Goal: Information Seeking & Learning: Learn about a topic

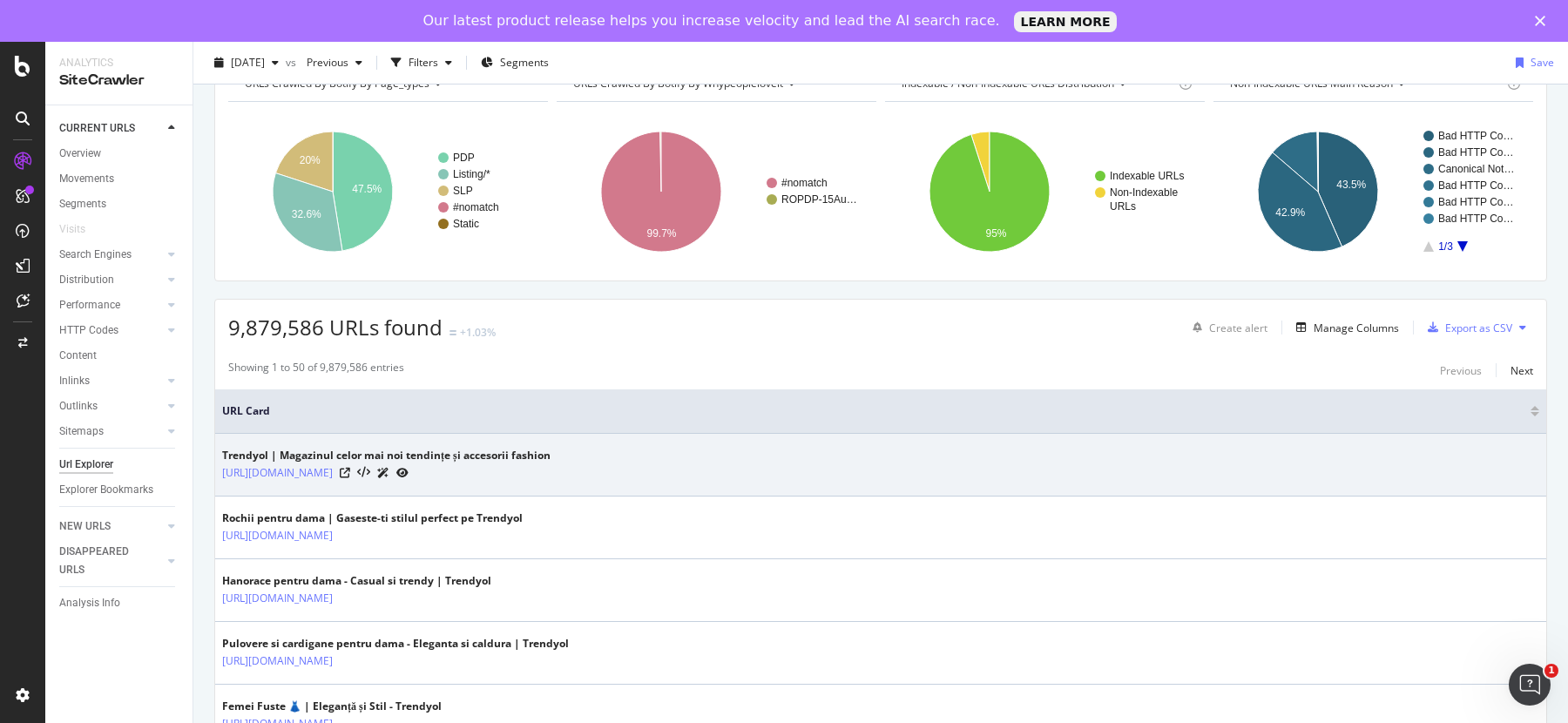
scroll to position [81, 0]
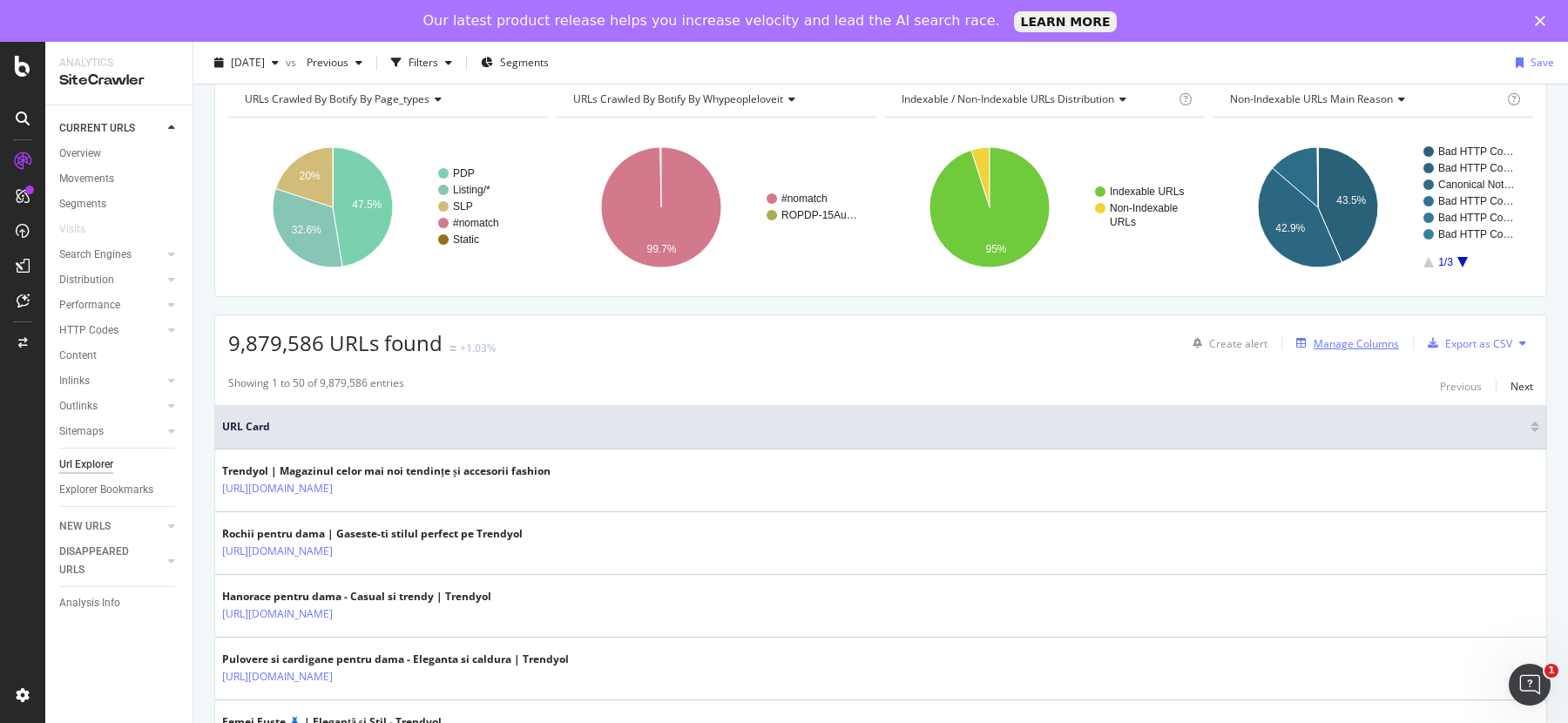
click at [1345, 336] on div "Manage Columns" at bounding box center [1357, 343] width 86 height 15
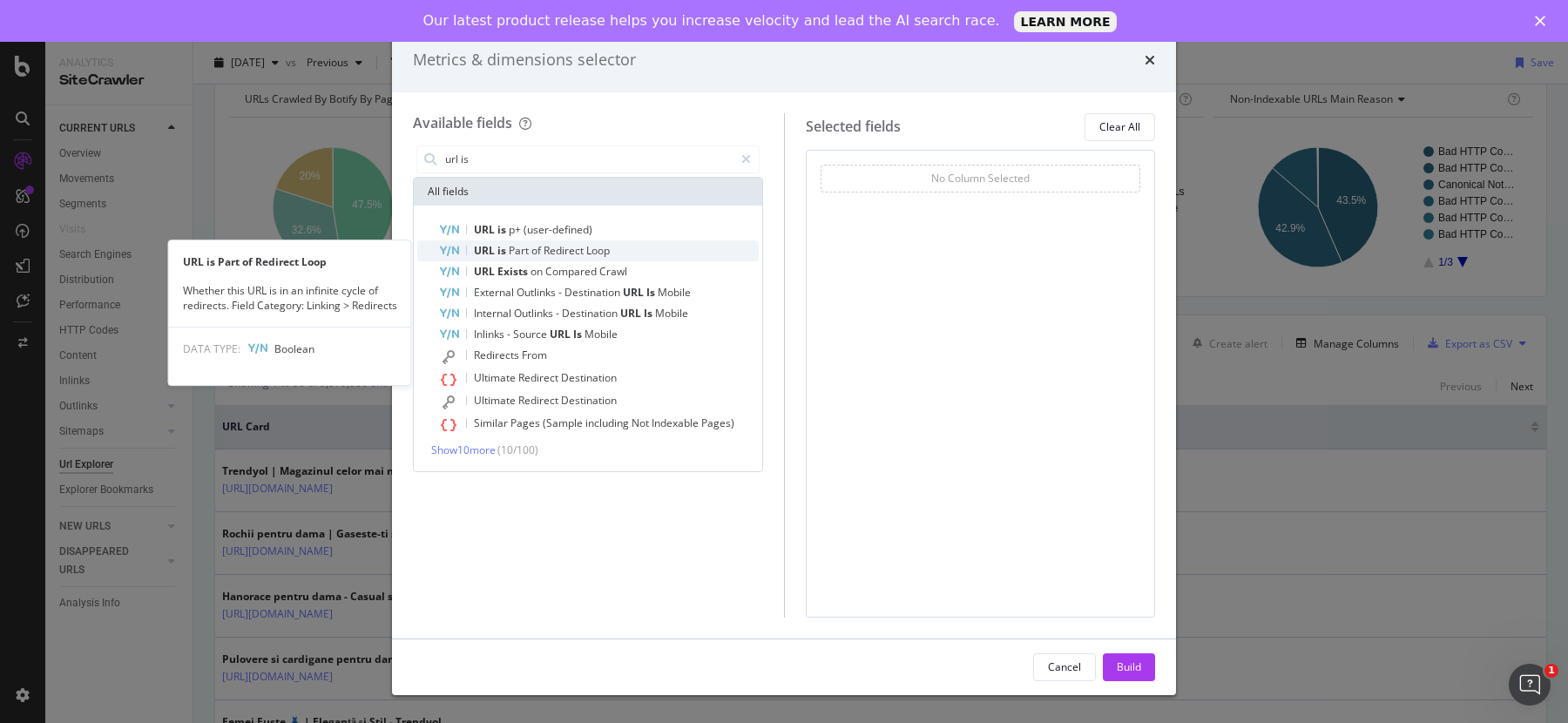
type input "url is"
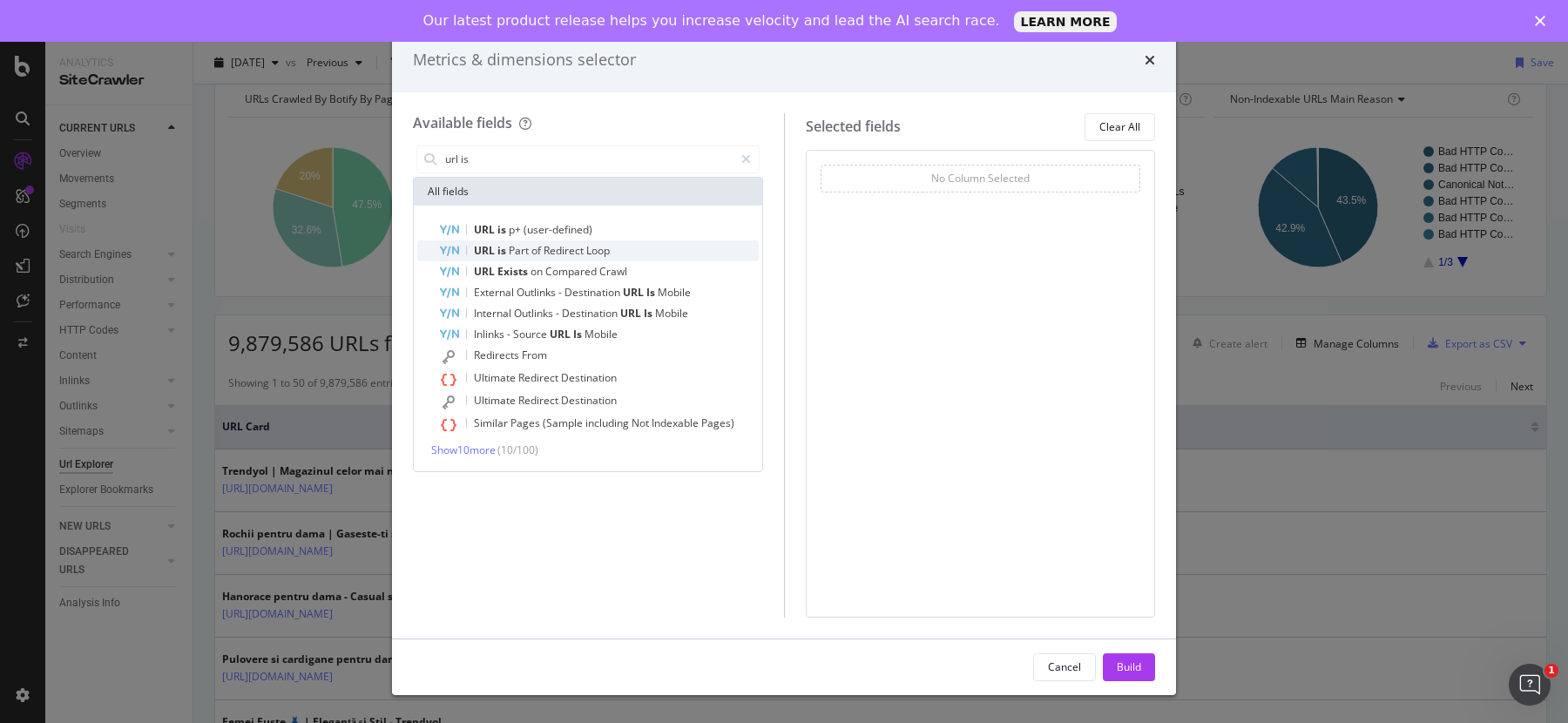
click at [626, 248] on div "URL is Part of Redirect Loop" at bounding box center [599, 251] width 320 height 21
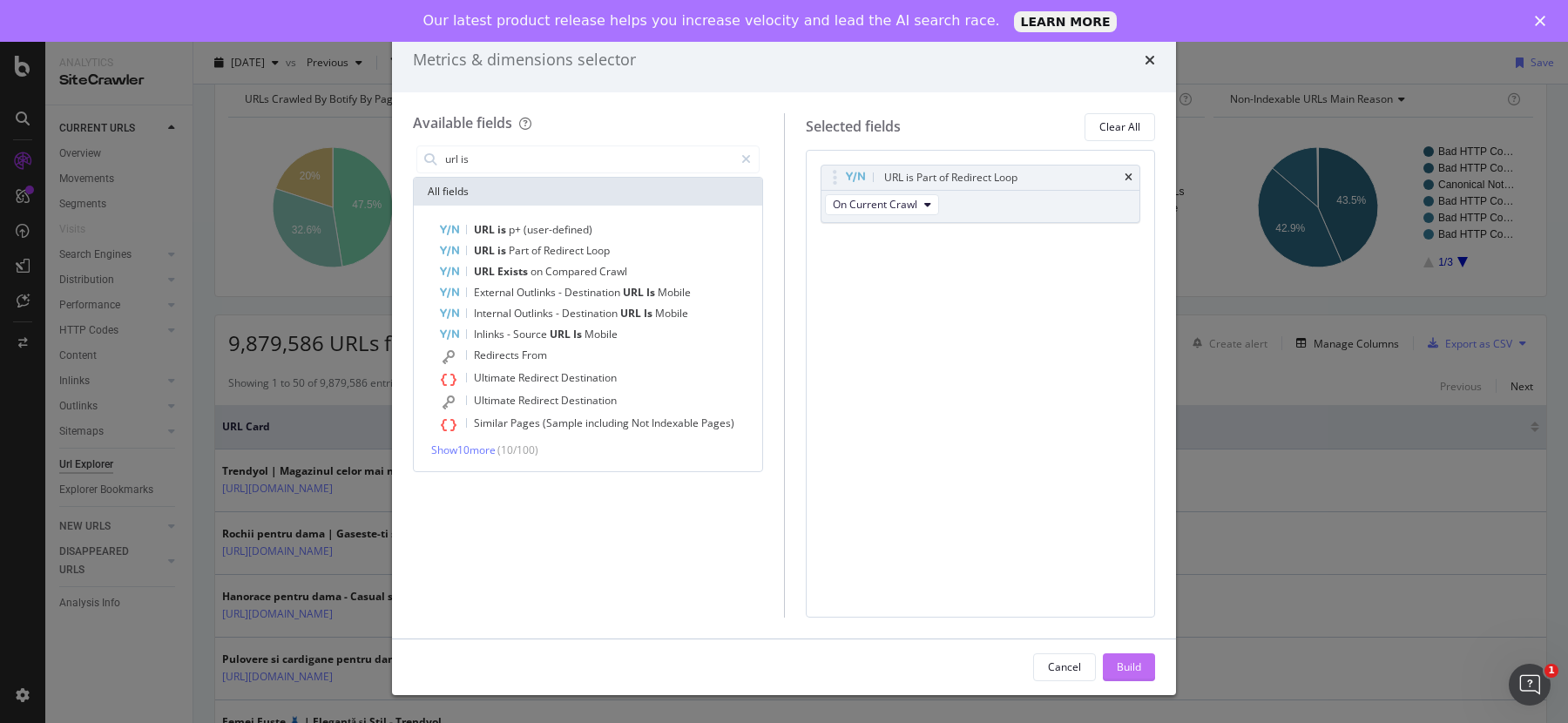
click at [1117, 662] on div "Build" at bounding box center [1129, 666] width 25 height 15
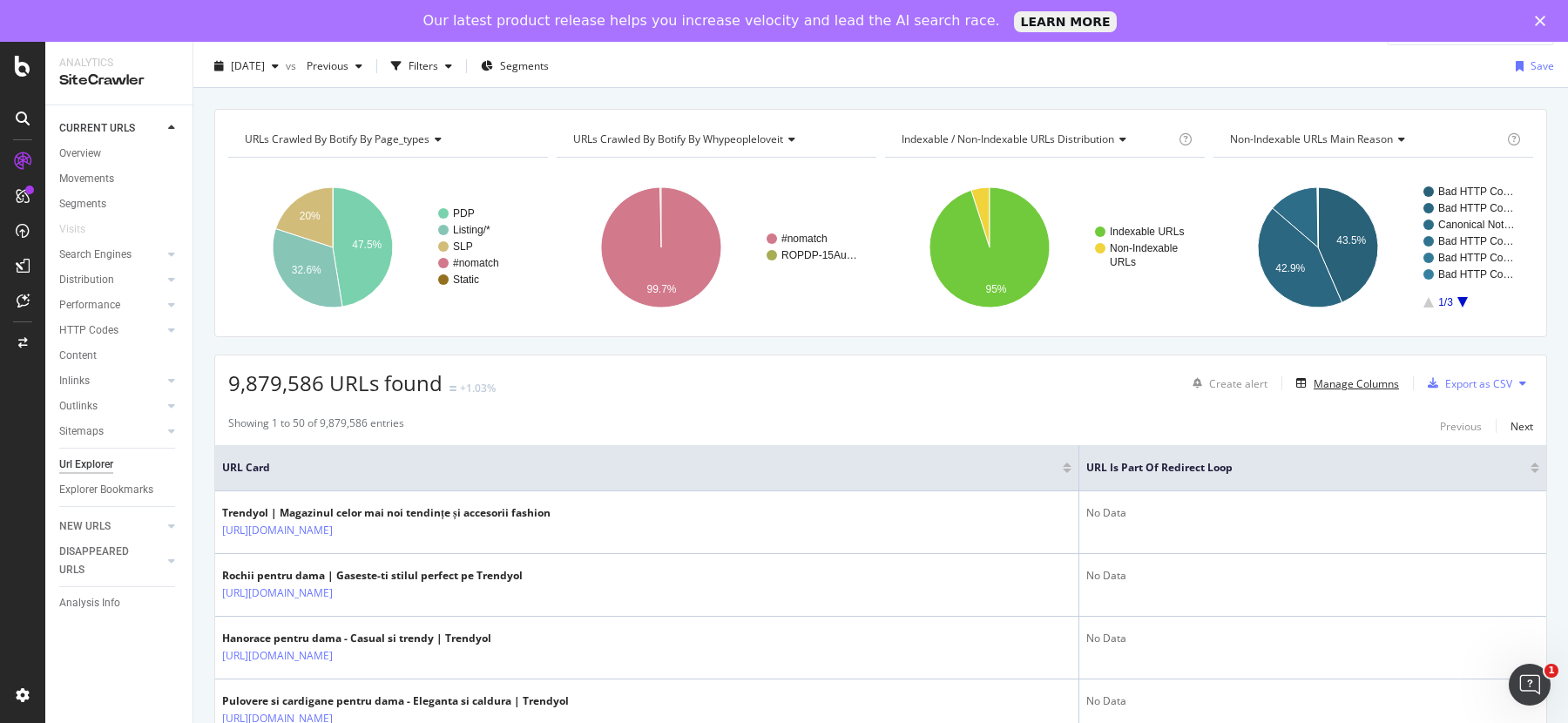
scroll to position [44, 0]
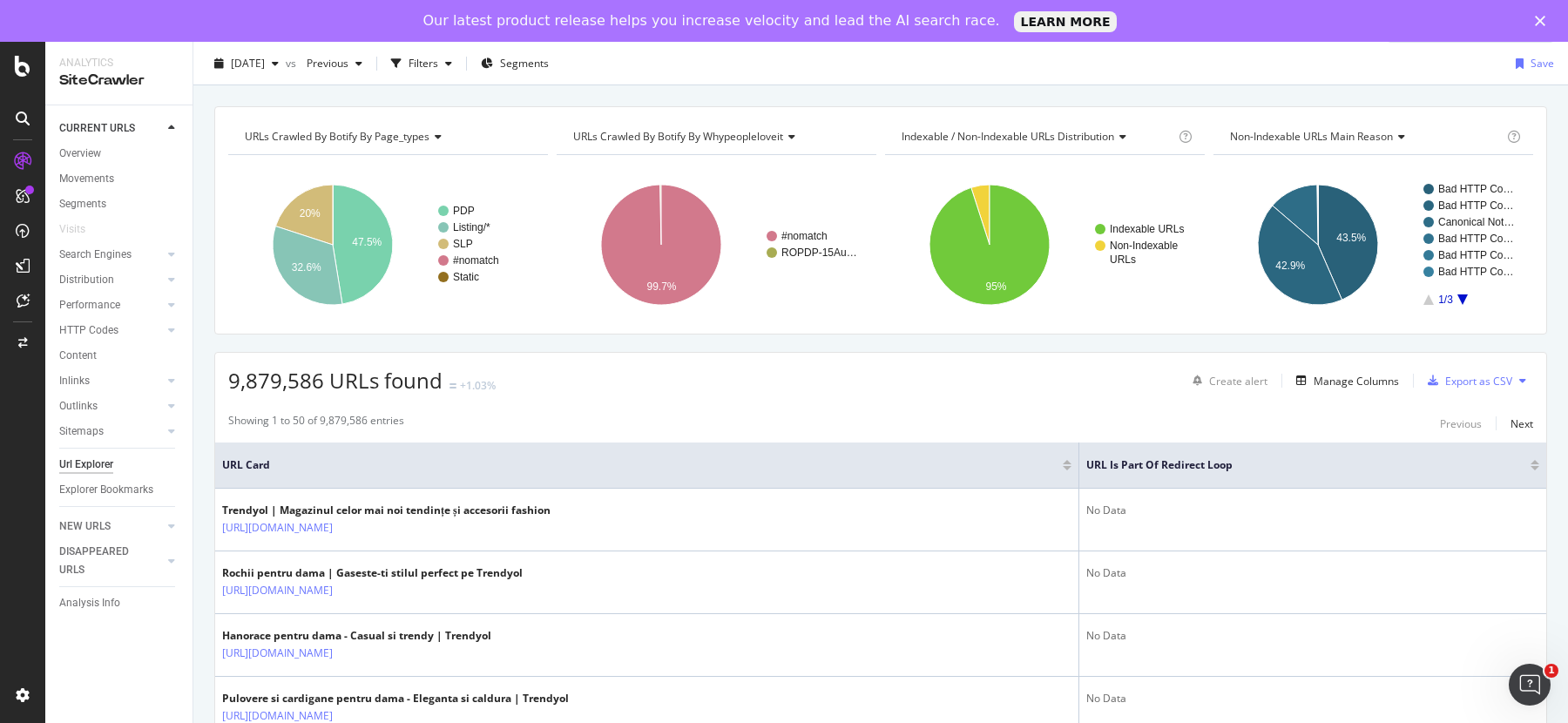
click at [1536, 466] on div at bounding box center [1535, 467] width 9 height 4
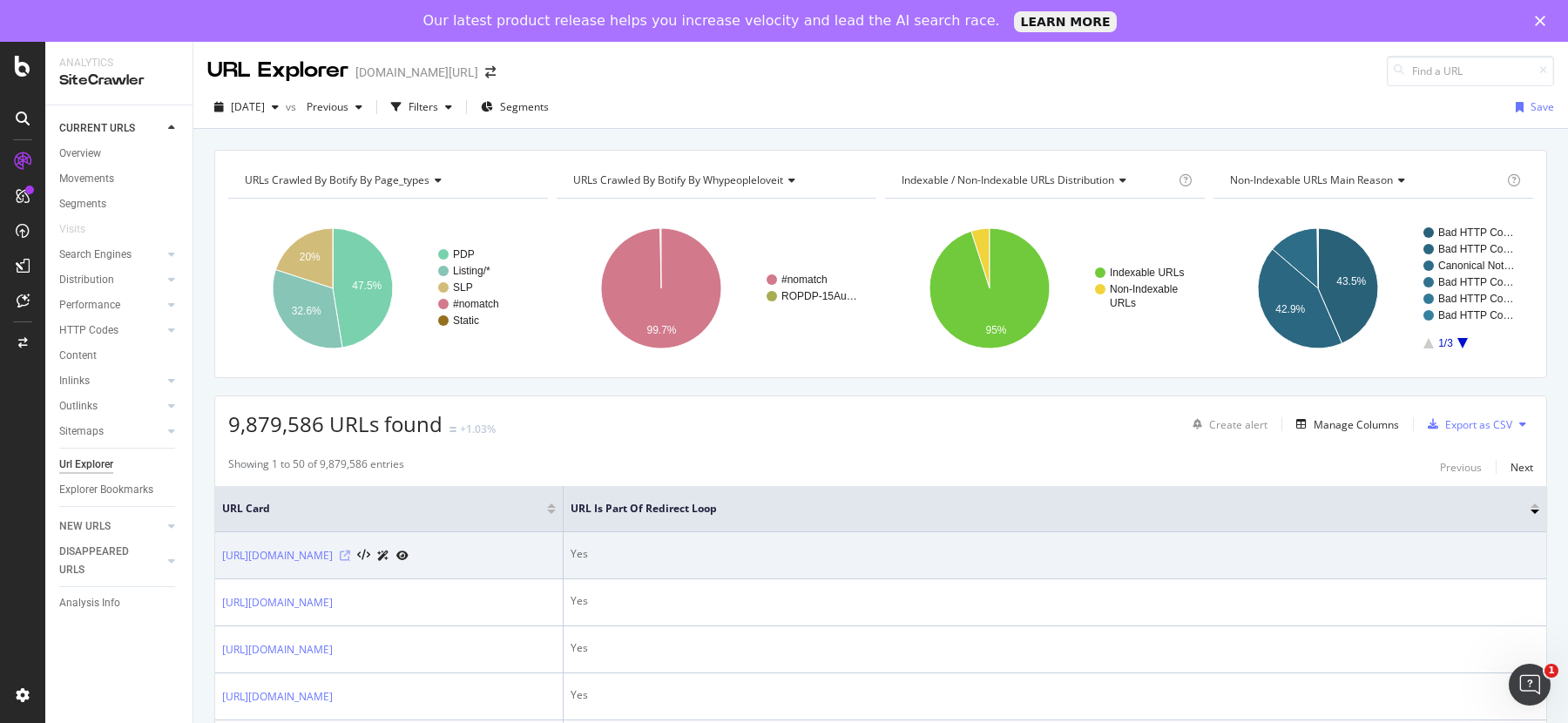
click at [350, 558] on icon at bounding box center [345, 556] width 11 height 11
